Goal: Information Seeking & Learning: Check status

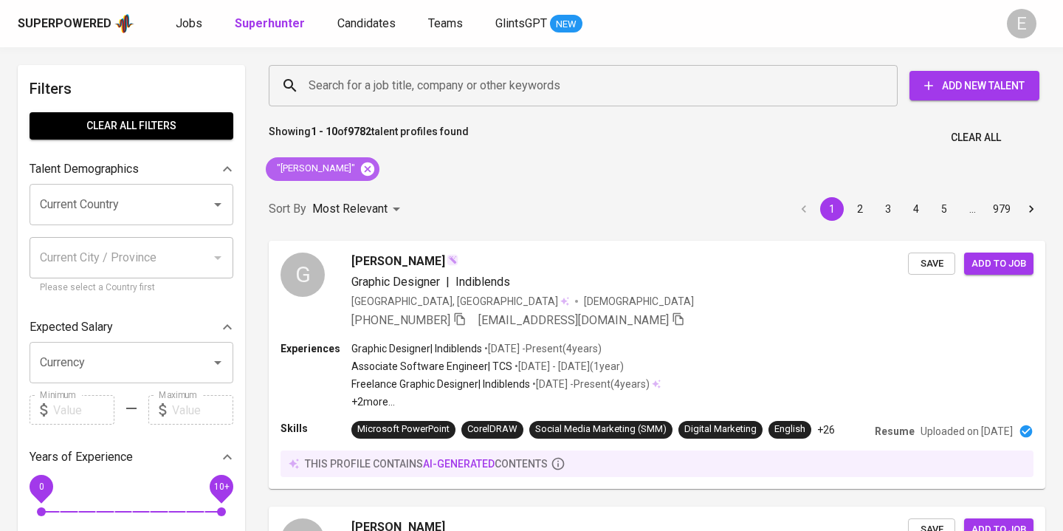
click at [361, 171] on icon at bounding box center [367, 168] width 13 height 13
click at [329, 86] on input "Search for a job title, company or other keywords" at bounding box center [587, 86] width 564 height 28
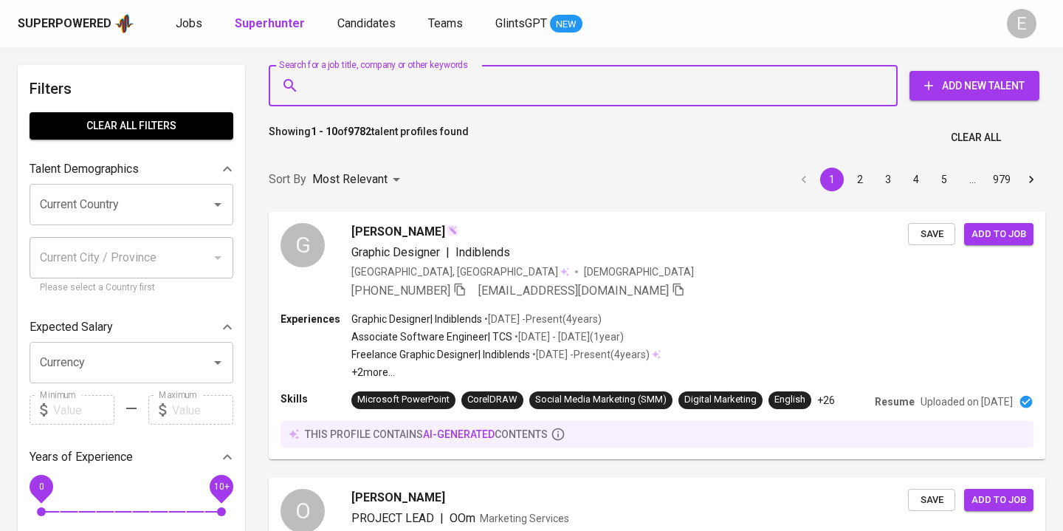
paste input "[EMAIL_ADDRESS][DOMAIN_NAME]"
type input "[EMAIL_ADDRESS][DOMAIN_NAME]"
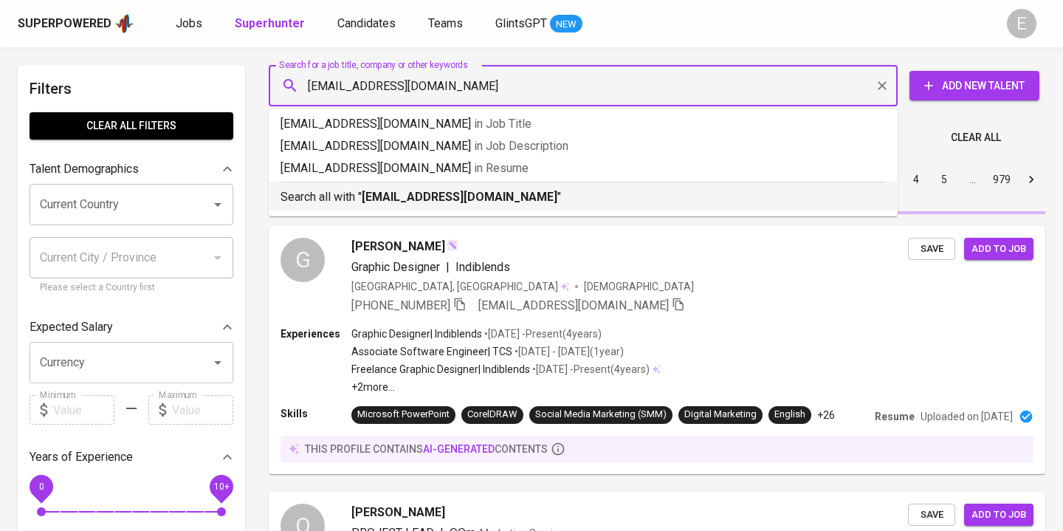
click at [361, 194] on p "Search all with " [EMAIL_ADDRESS][DOMAIN_NAME] "" at bounding box center [583, 197] width 605 height 18
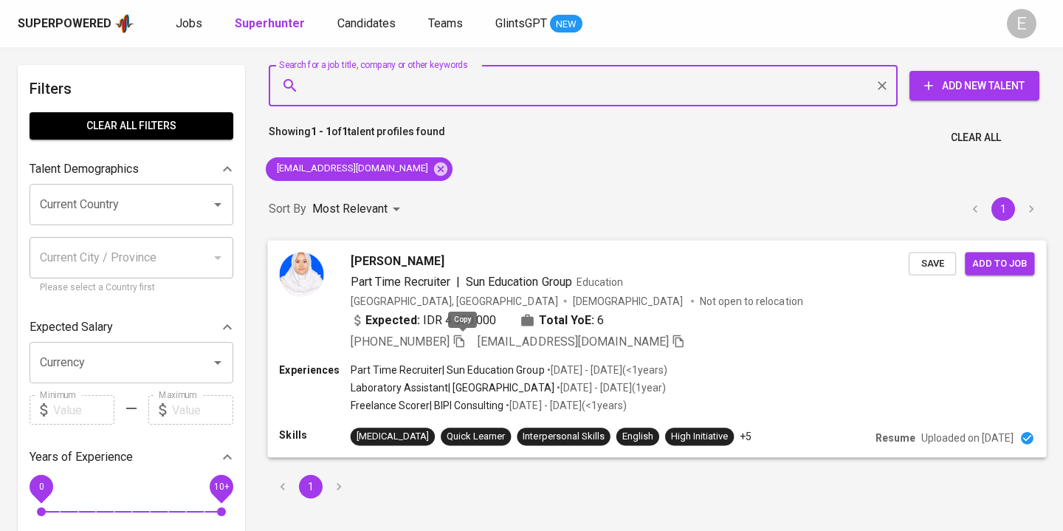
click at [464, 343] on icon "button" at bounding box center [459, 340] width 13 height 13
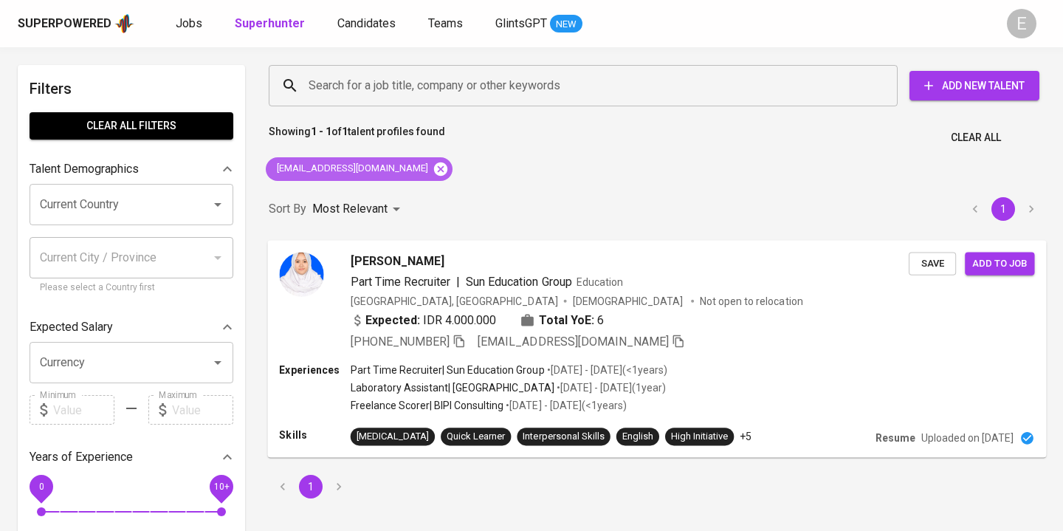
click at [433, 167] on icon at bounding box center [441, 169] width 16 height 16
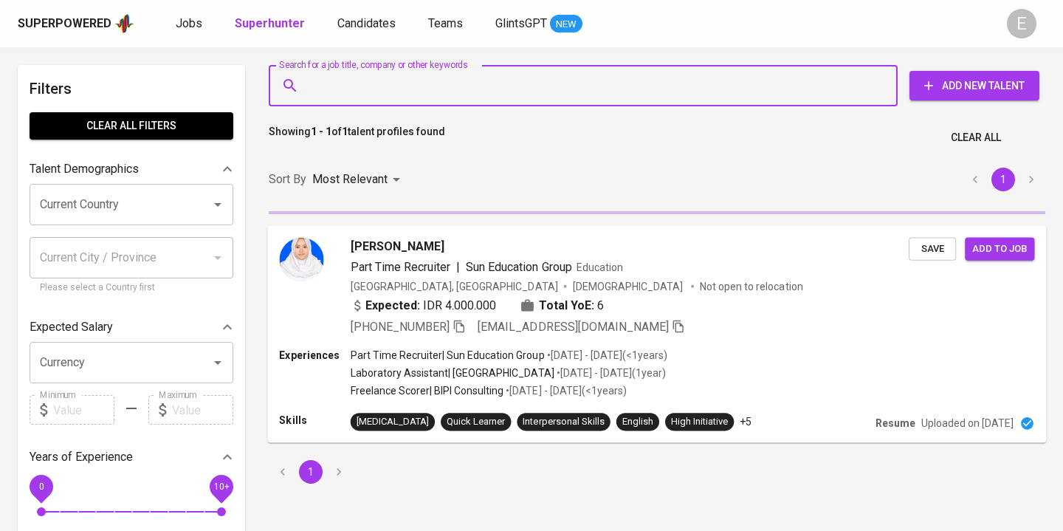
click at [353, 95] on input "Search for a job title, company or other keywords" at bounding box center [587, 86] width 564 height 28
paste input "[EMAIL_ADDRESS][DOMAIN_NAME]"
type input "[EMAIL_ADDRESS][DOMAIN_NAME]"
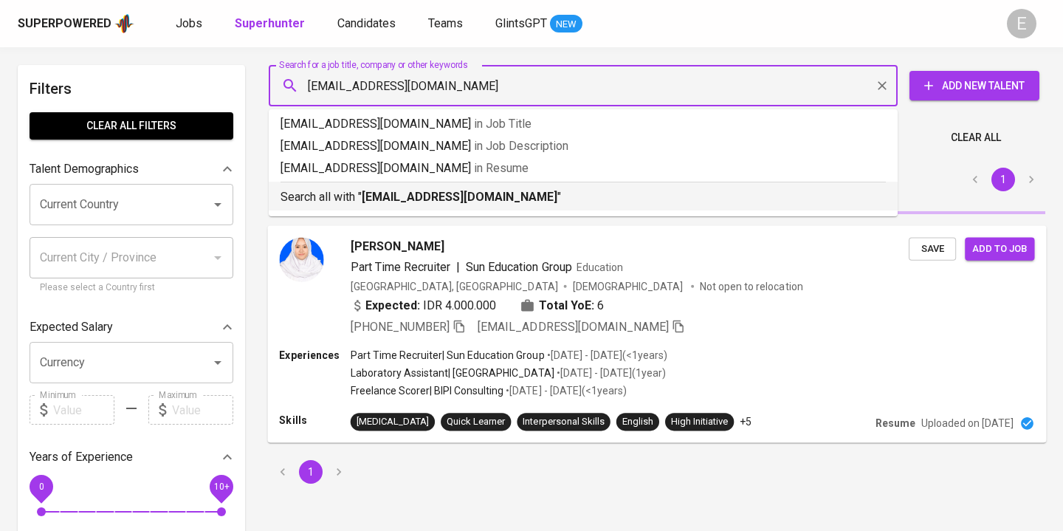
click at [371, 192] on b "[EMAIL_ADDRESS][DOMAIN_NAME]" at bounding box center [460, 197] width 196 height 14
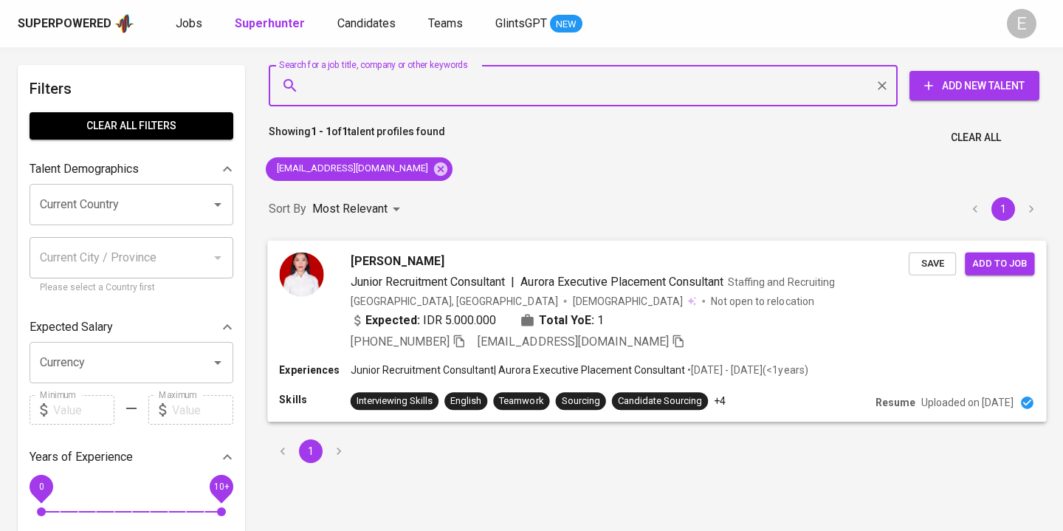
click at [461, 343] on icon "button" at bounding box center [459, 340] width 13 height 13
